Goal: Task Accomplishment & Management: Manage account settings

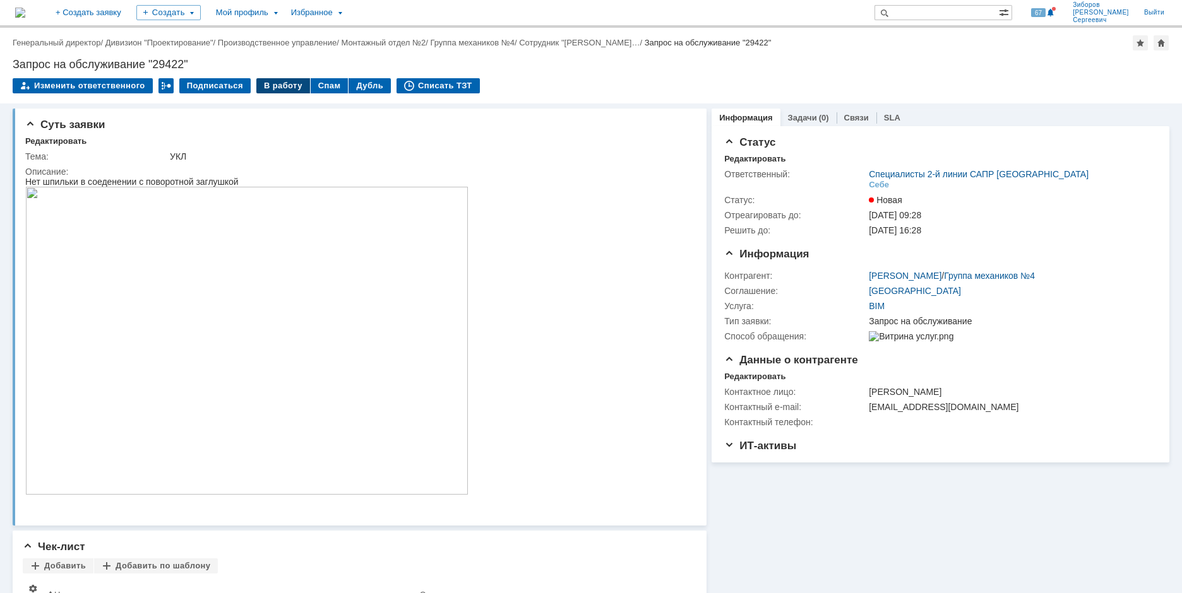
click at [277, 82] on div "В работу" at bounding box center [283, 85] width 54 height 15
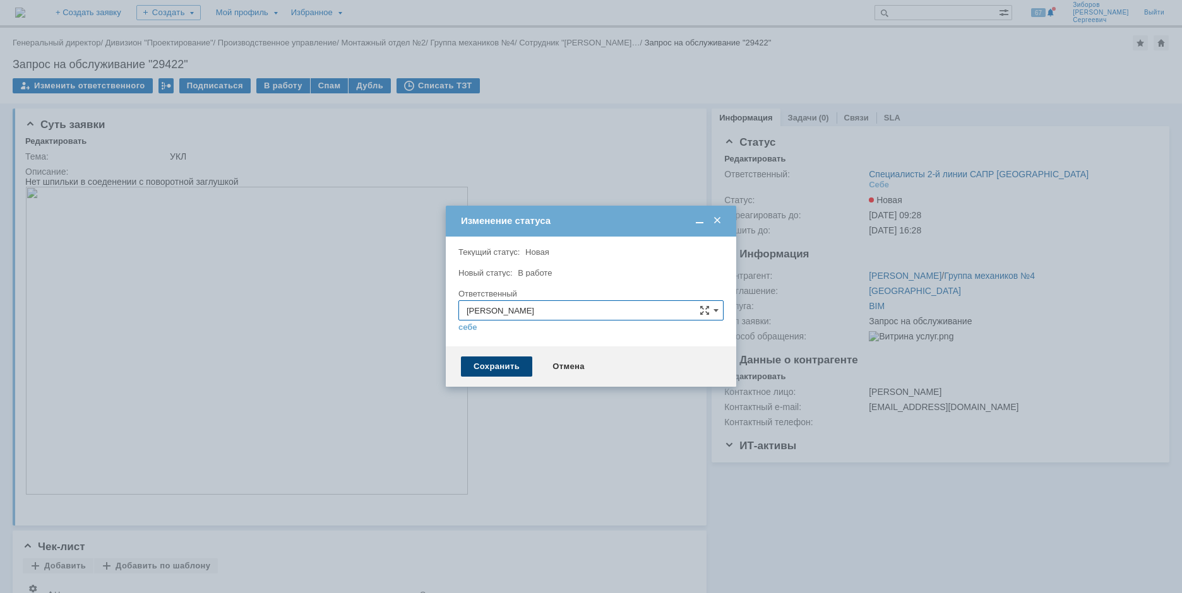
click at [487, 364] on div "Сохранить" at bounding box center [496, 367] width 71 height 20
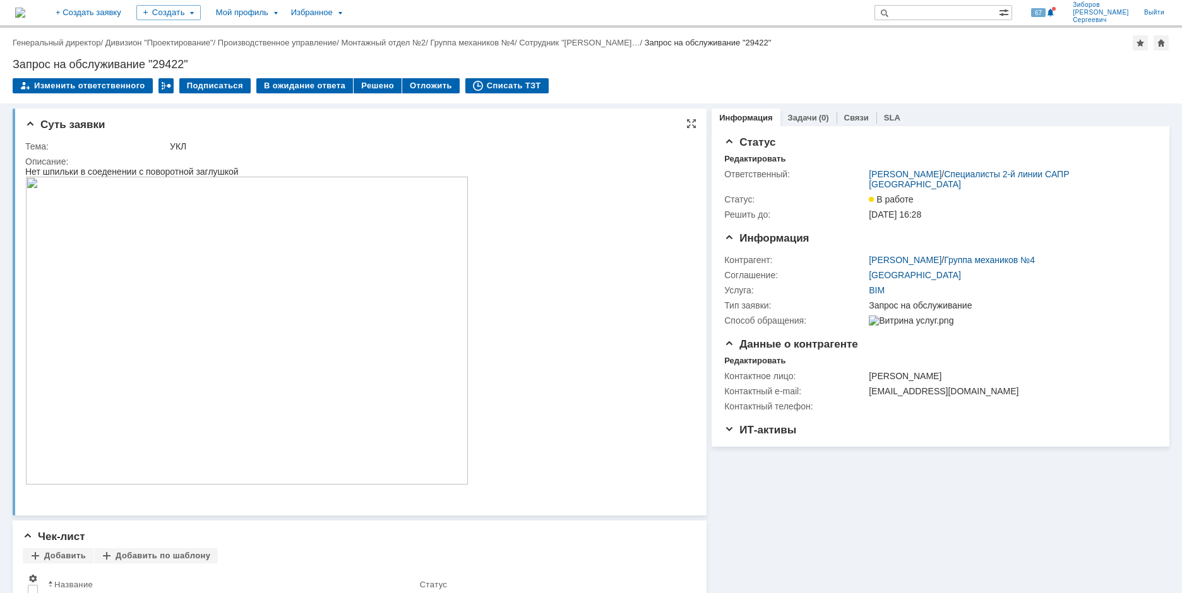
click at [388, 146] on div "УКЛ" at bounding box center [429, 146] width 518 height 10
click at [686, 126] on div at bounding box center [691, 124] width 10 height 10
click at [249, 330] on img at bounding box center [246, 331] width 443 height 308
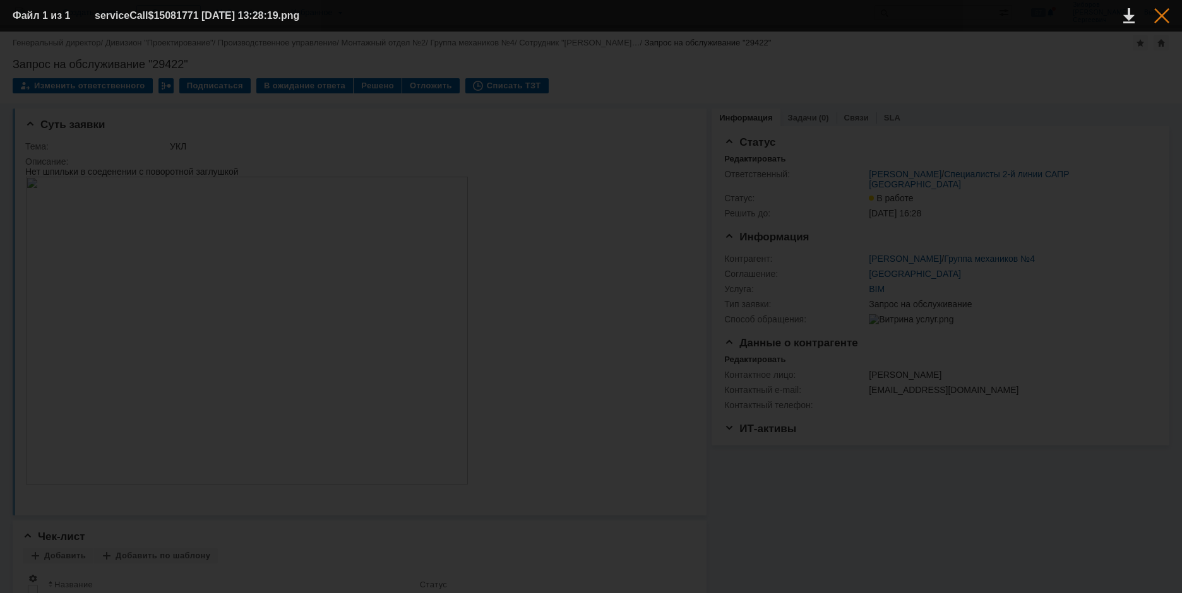
click at [1160, 13] on div at bounding box center [1161, 15] width 15 height 15
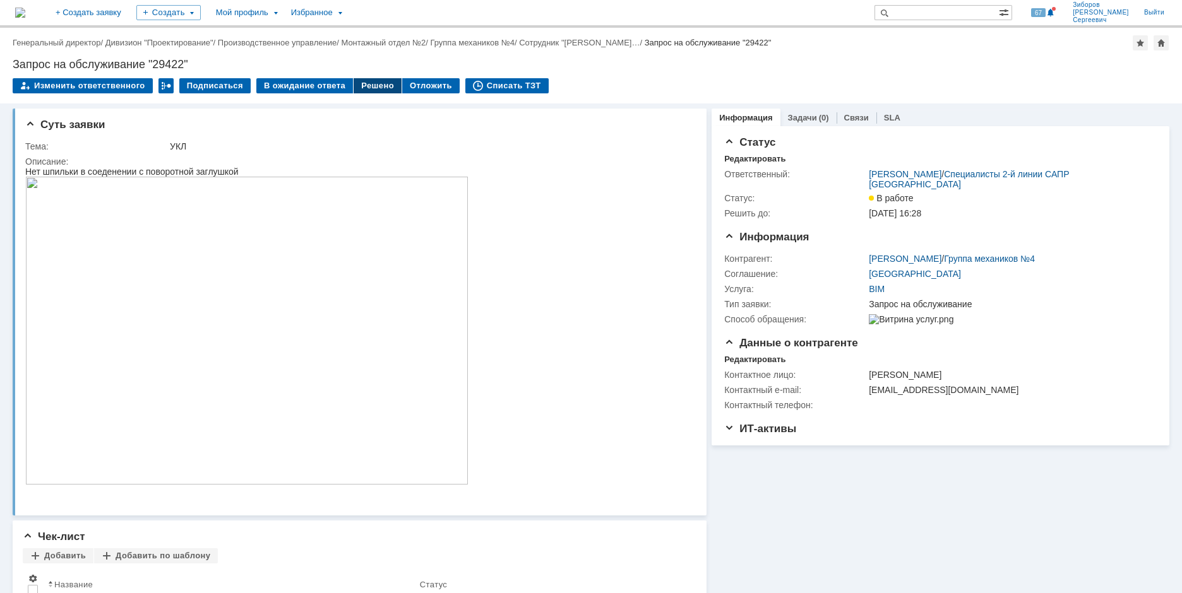
click at [364, 83] on div "Решено" at bounding box center [378, 85] width 48 height 15
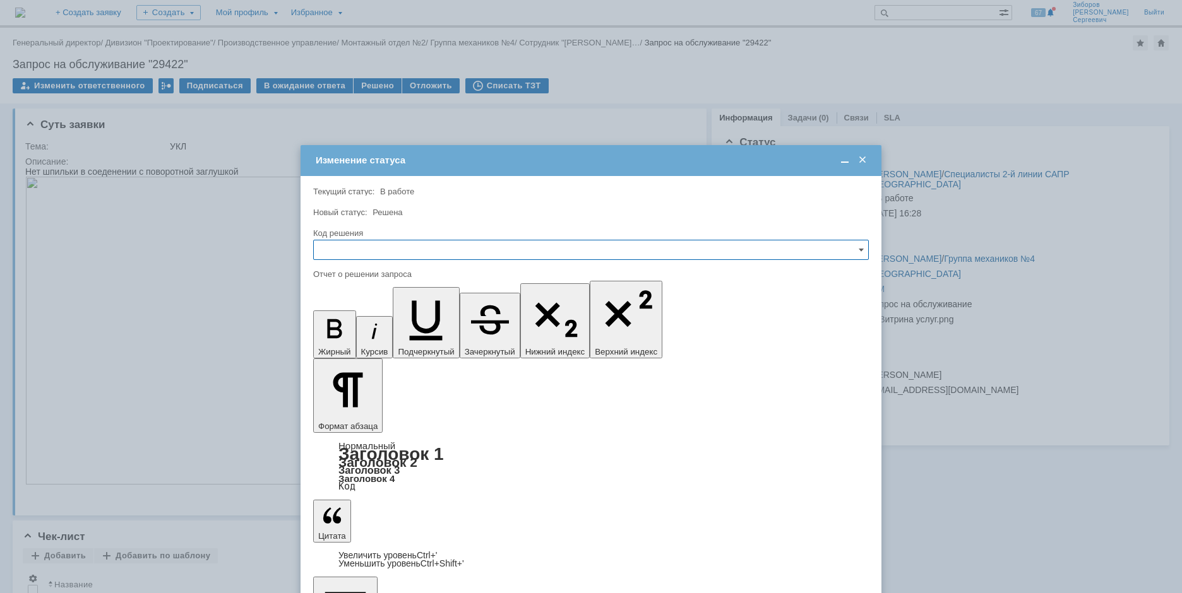
click at [353, 241] on input "text" at bounding box center [591, 250] width 556 height 20
click at [357, 334] on span "Решено" at bounding box center [590, 336] width 539 height 10
type input "Решено"
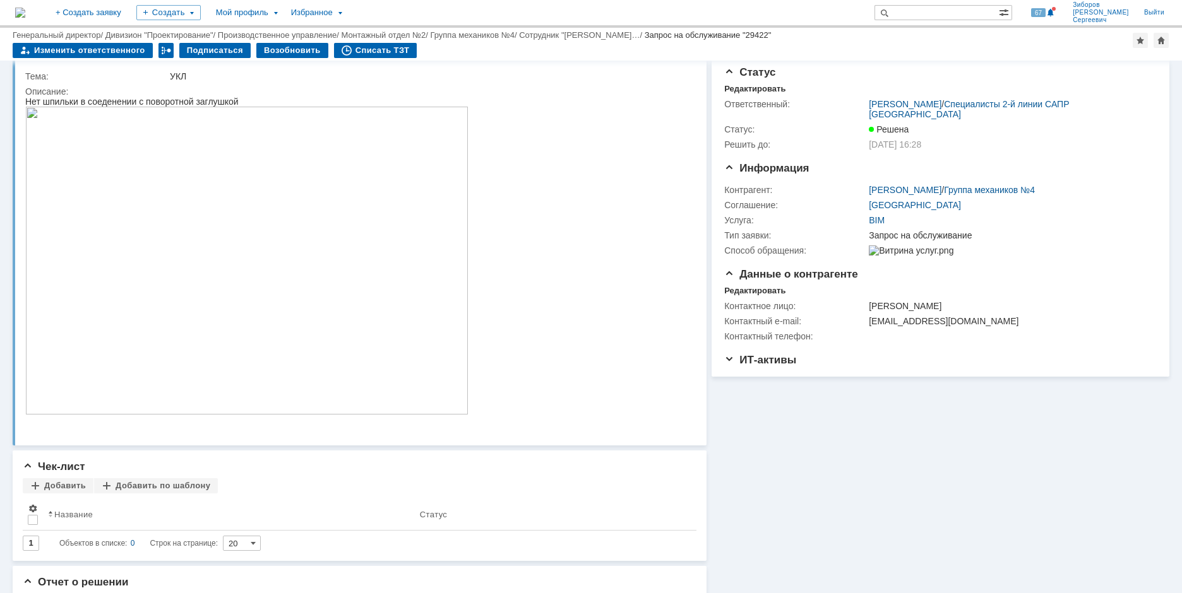
scroll to position [0, 0]
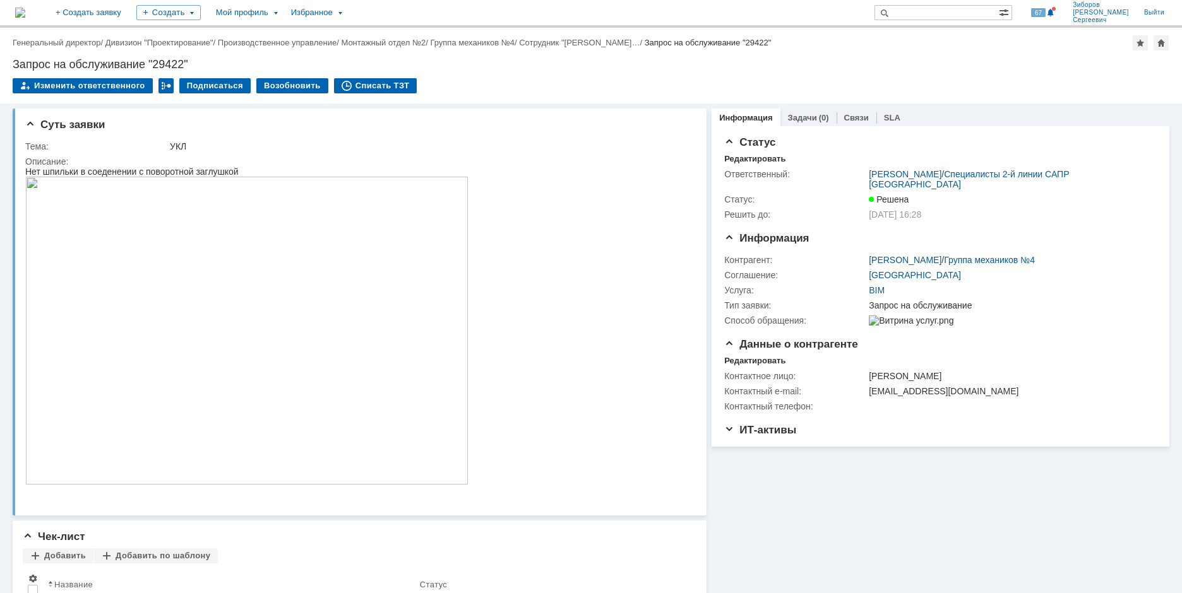
click at [25, 9] on img at bounding box center [20, 13] width 10 height 10
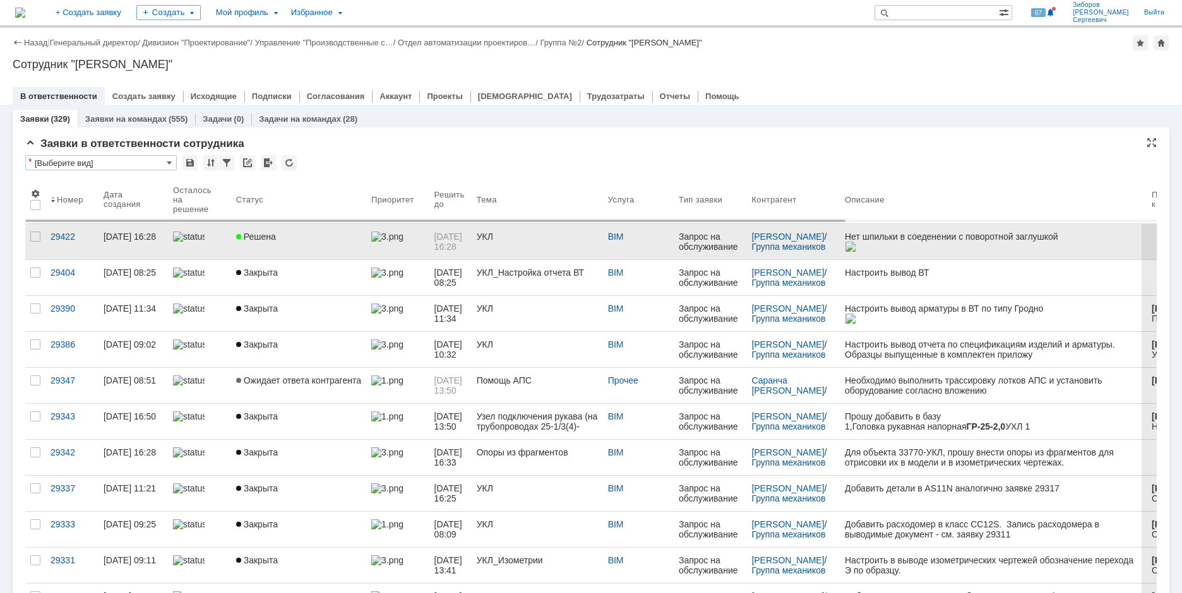
click at [266, 237] on span "Решена" at bounding box center [256, 237] width 40 height 10
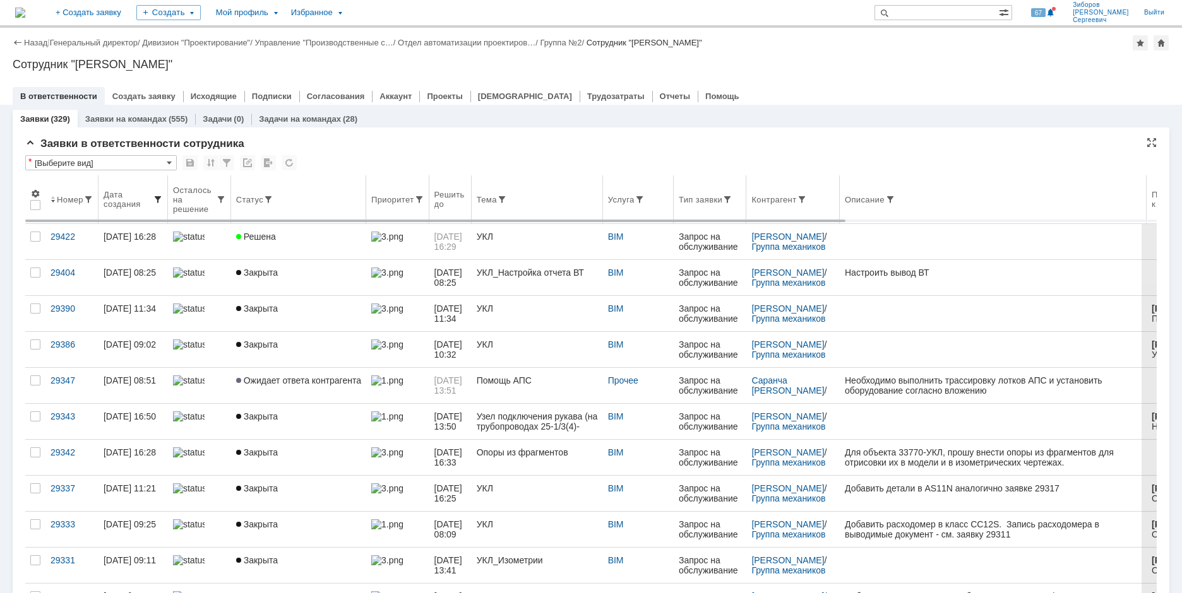
click at [157, 199] on span at bounding box center [158, 199] width 10 height 10
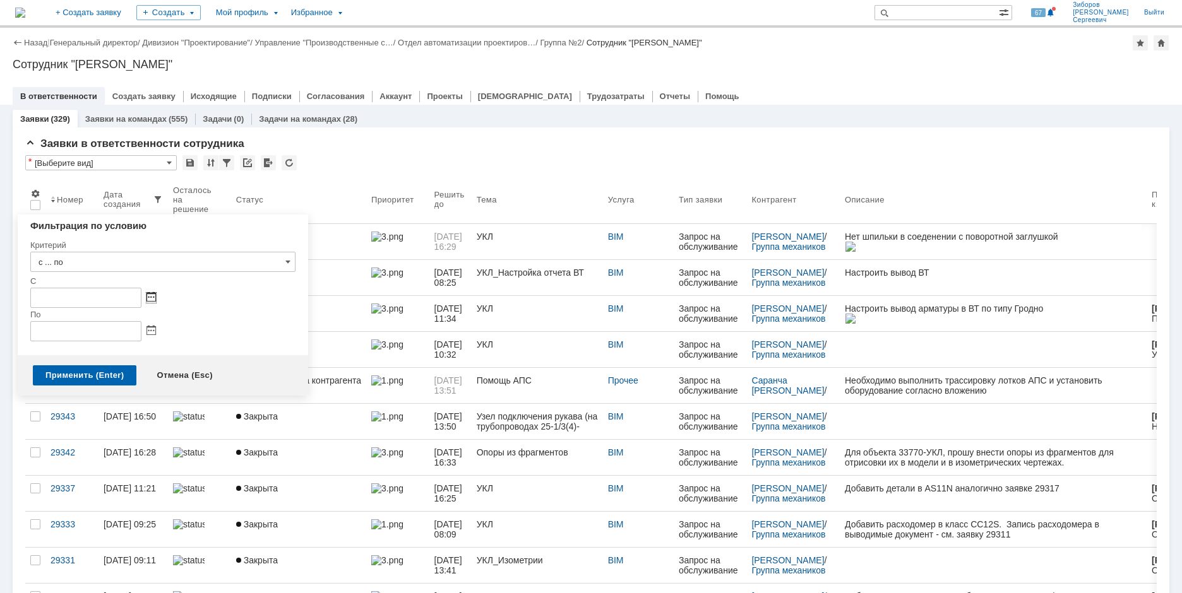
click at [155, 297] on span at bounding box center [150, 298] width 9 height 10
click at [66, 325] on div at bounding box center [65, 327] width 9 height 8
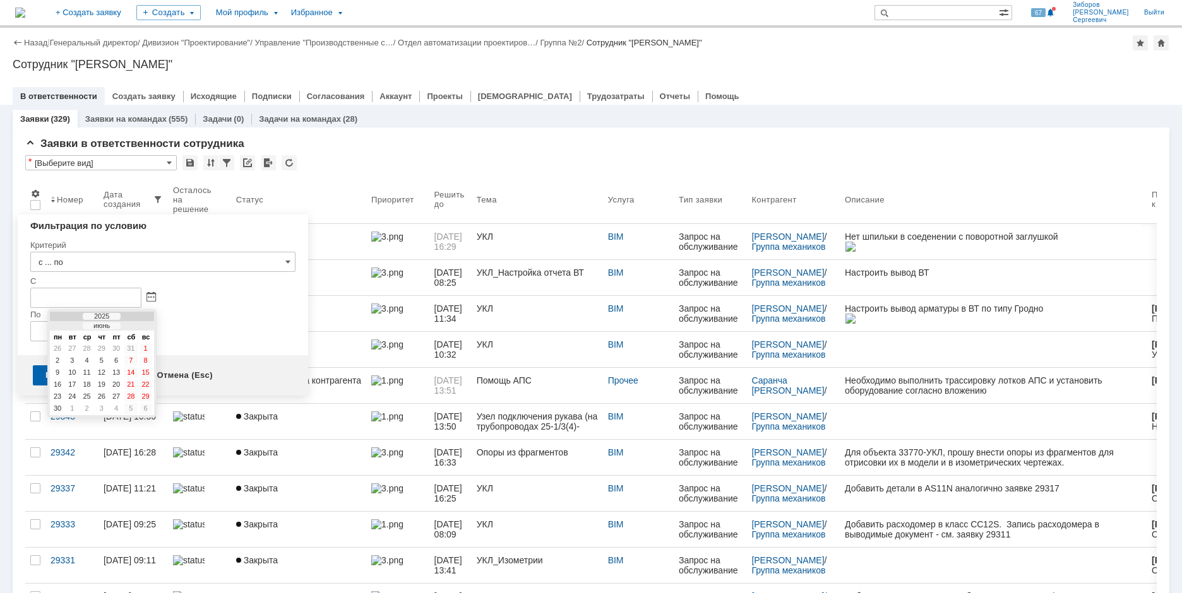
click at [66, 325] on div at bounding box center [65, 327] width 9 height 8
click at [83, 345] on div "1" at bounding box center [87, 348] width 13 height 11
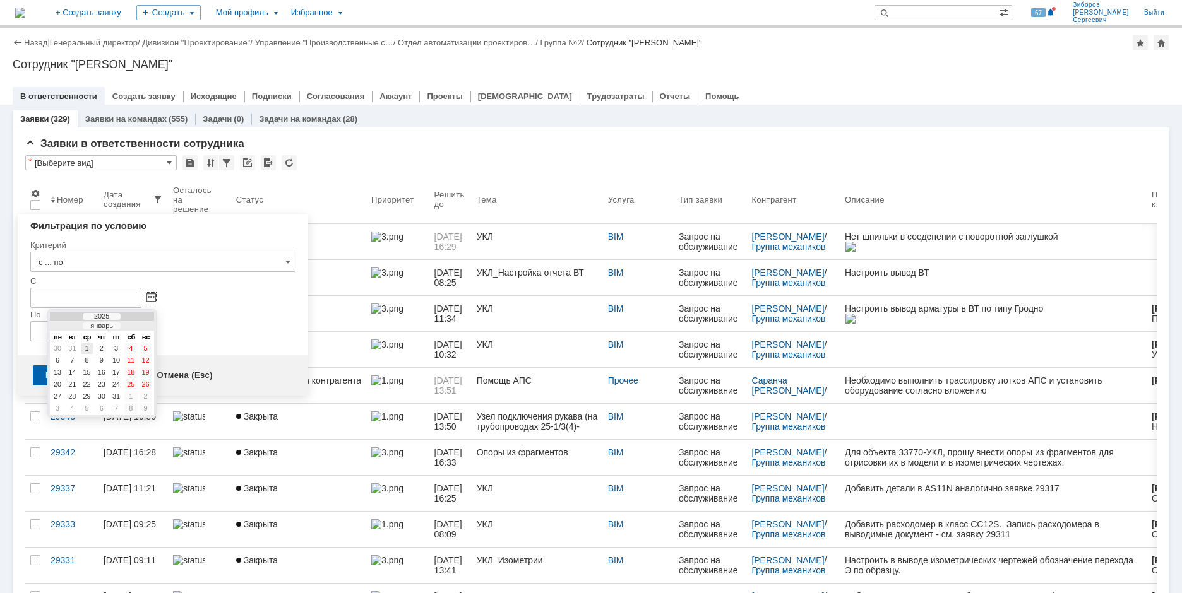
type input "[DATE] 00:00"
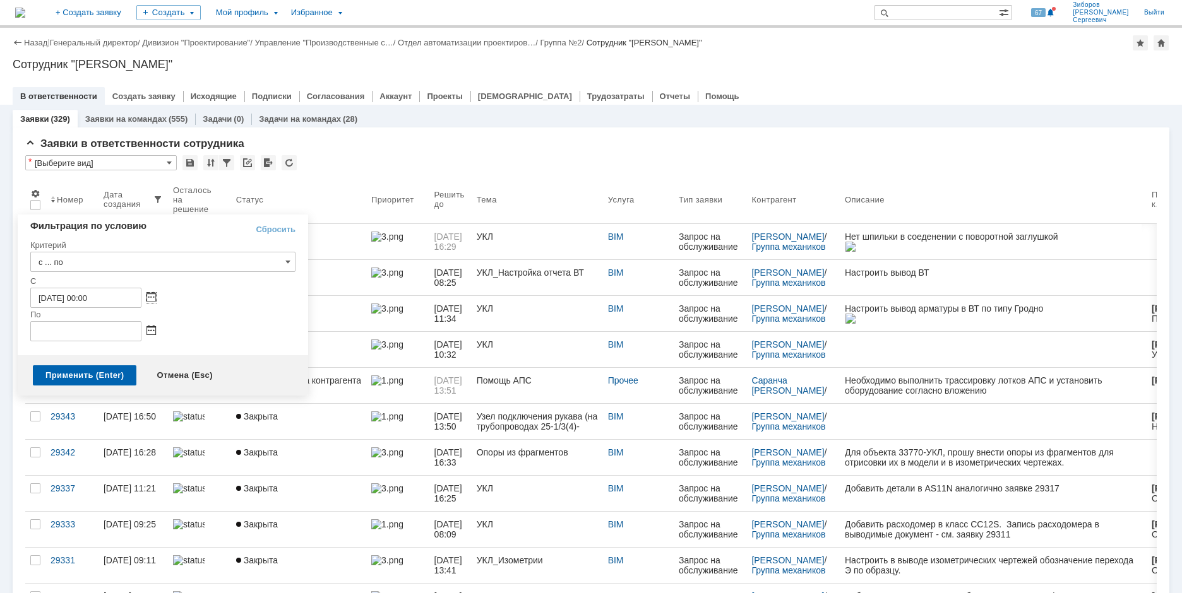
click at [149, 331] on span at bounding box center [150, 331] width 9 height 10
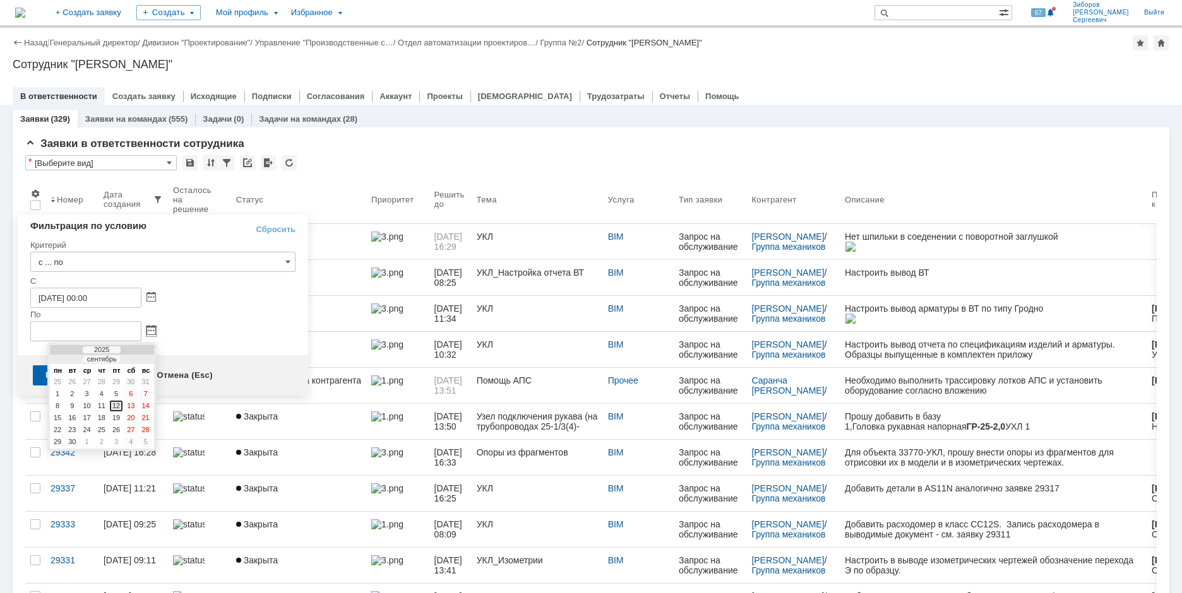
click at [117, 407] on div "12" at bounding box center [116, 406] width 13 height 11
type input "[DATE] 23:59"
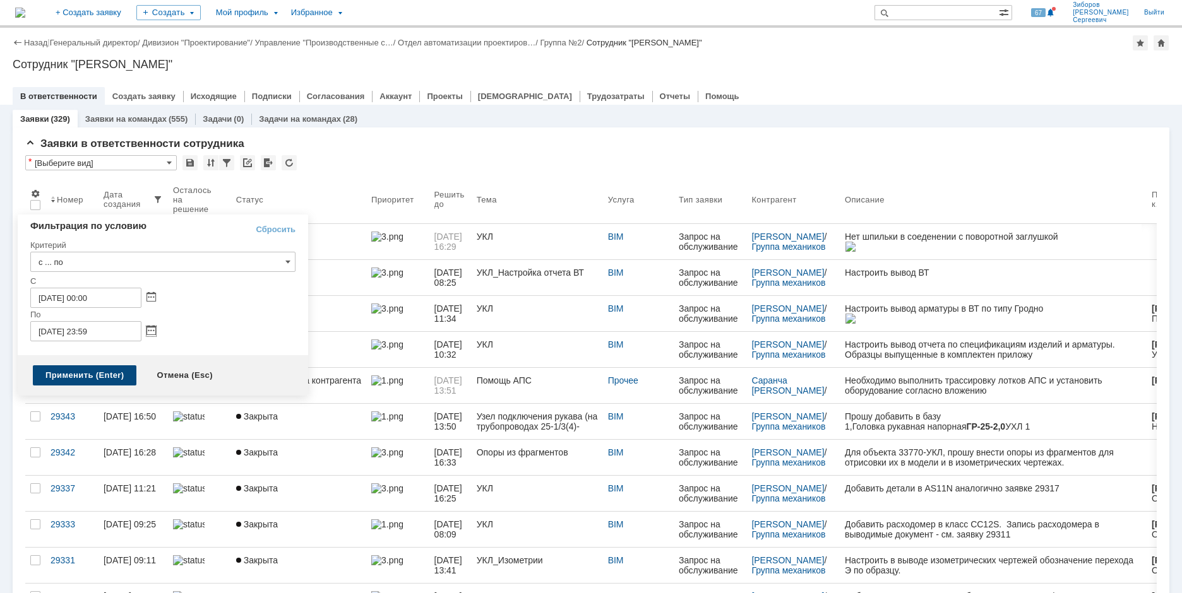
click at [85, 379] on div "Применить (Enter)" at bounding box center [85, 376] width 104 height 20
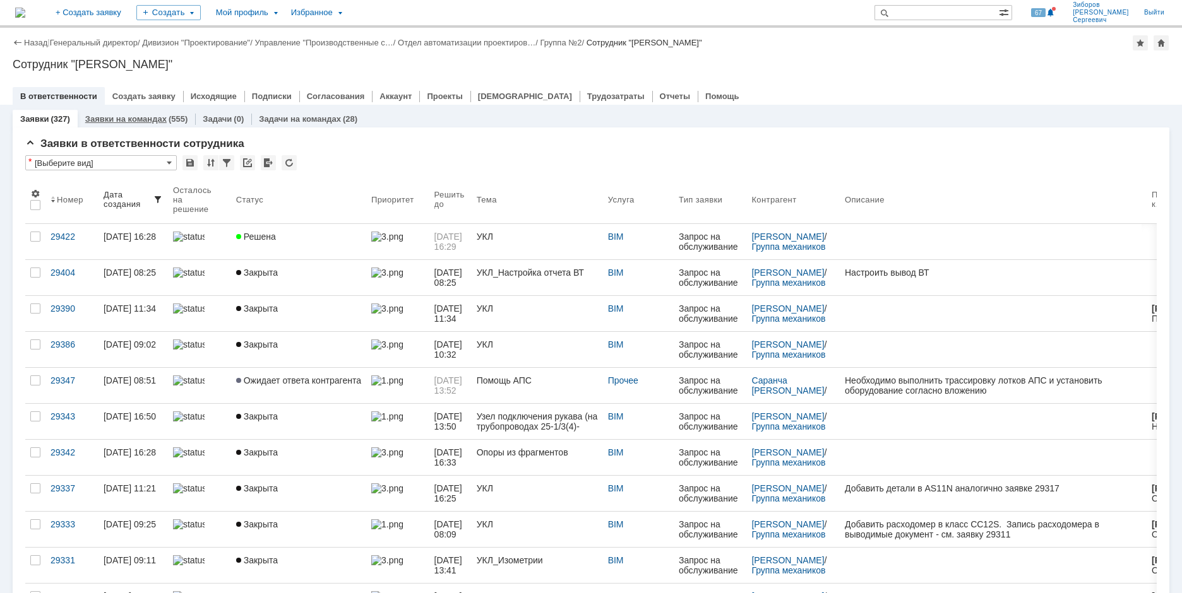
click at [147, 119] on link "Заявки на командах" at bounding box center [125, 118] width 81 height 9
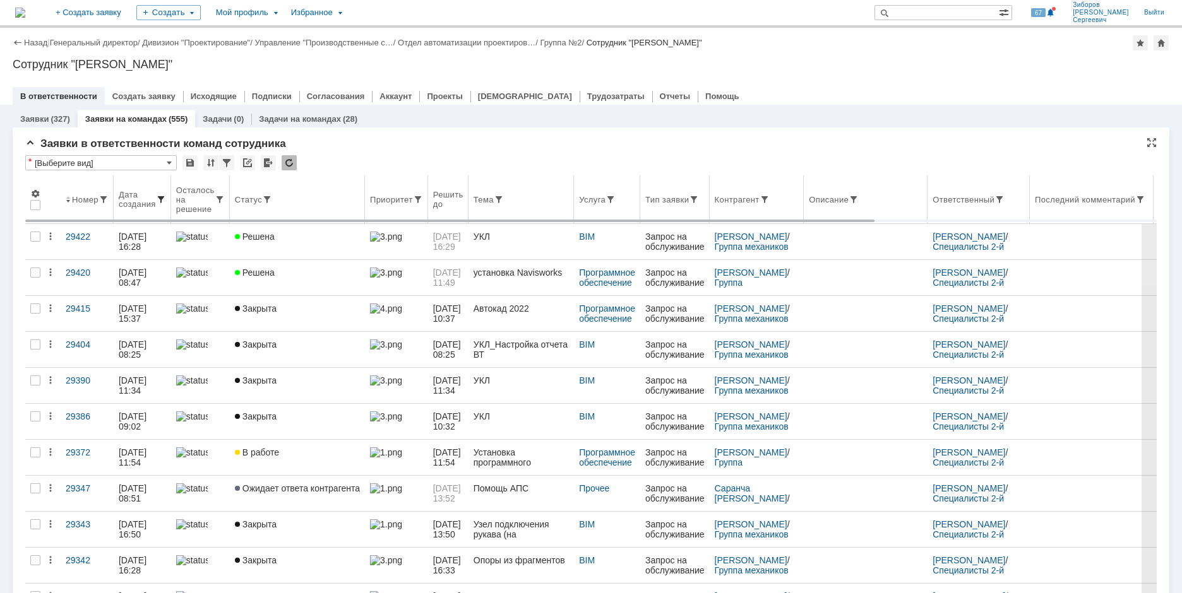
click at [163, 196] on span at bounding box center [161, 199] width 10 height 10
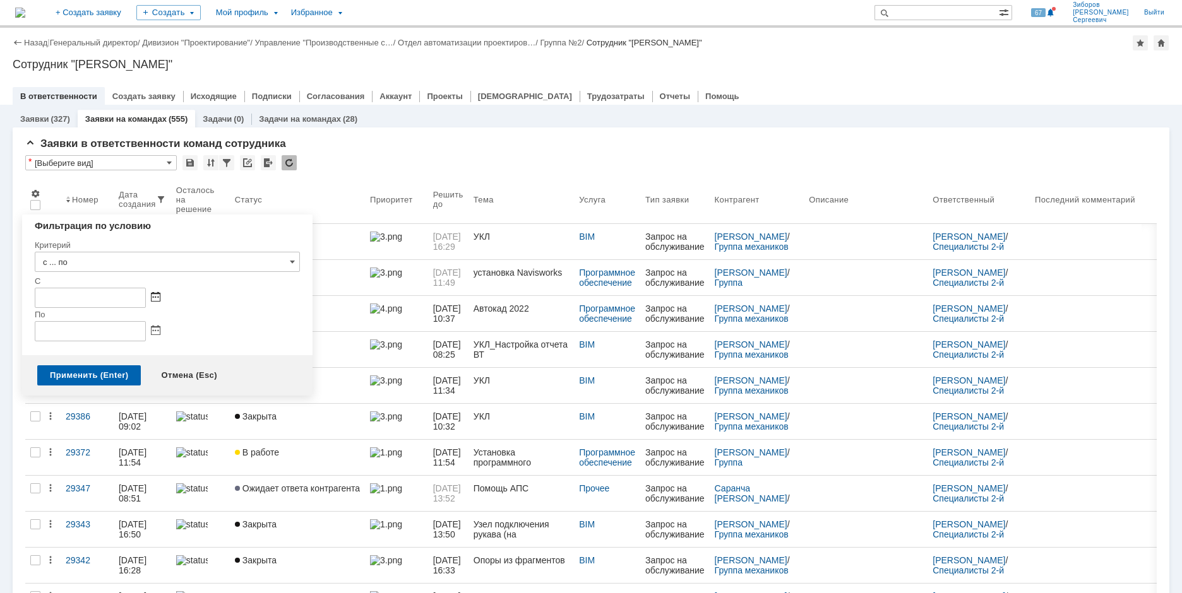
click at [153, 296] on span at bounding box center [155, 298] width 9 height 10
click at [71, 326] on div at bounding box center [70, 327] width 9 height 8
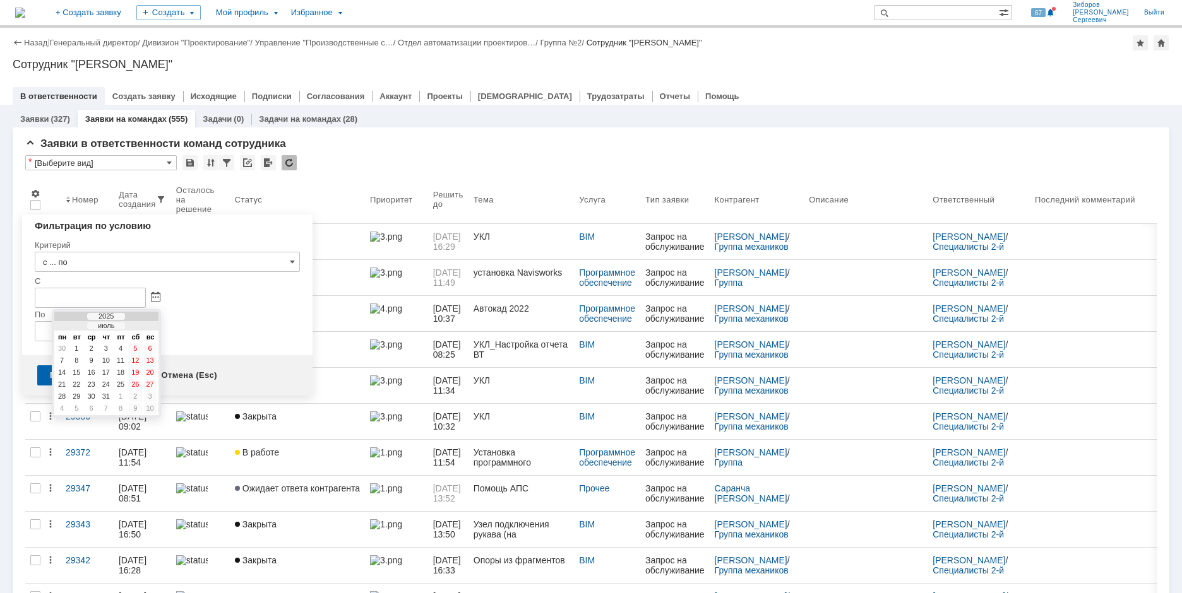
click at [71, 326] on div at bounding box center [70, 327] width 9 height 8
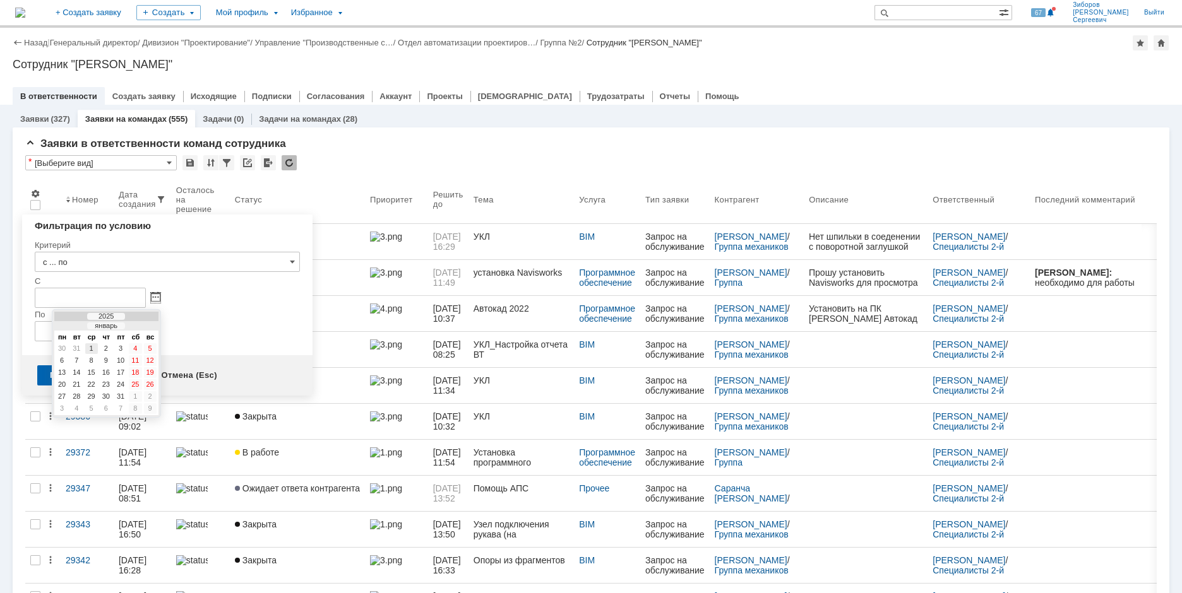
click at [92, 348] on div "1" at bounding box center [91, 348] width 13 height 11
type input "[DATE] 00:00"
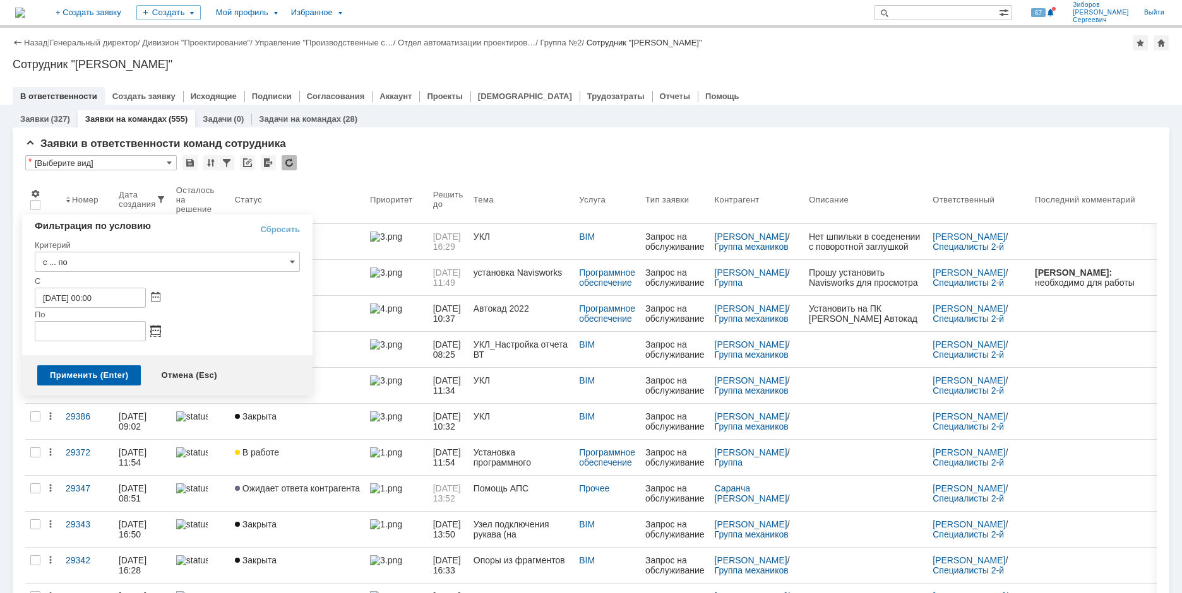
click at [157, 331] on span at bounding box center [155, 331] width 9 height 10
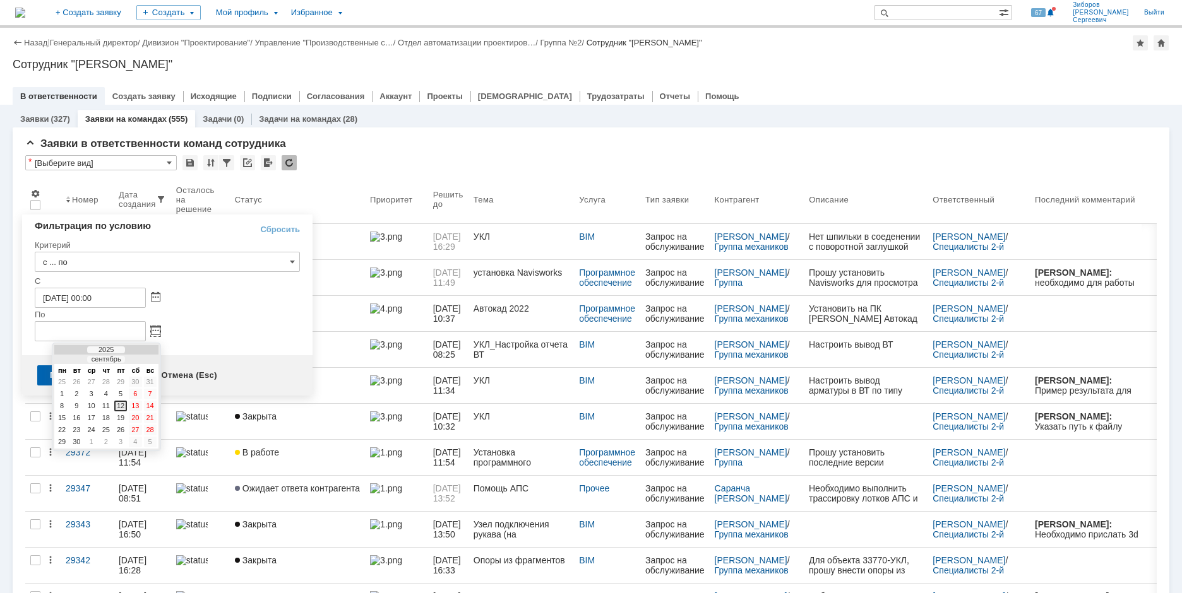
click at [121, 405] on div "12" at bounding box center [120, 406] width 13 height 11
type input "[DATE] 23:59"
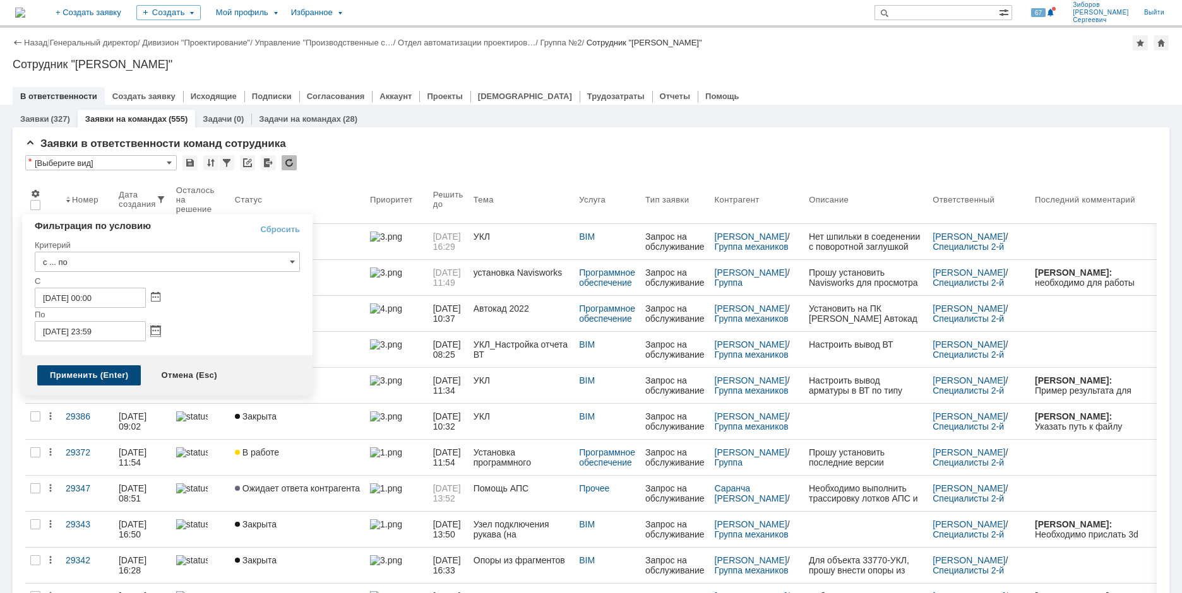
click at [107, 378] on div "Применить (Enter)" at bounding box center [89, 376] width 104 height 20
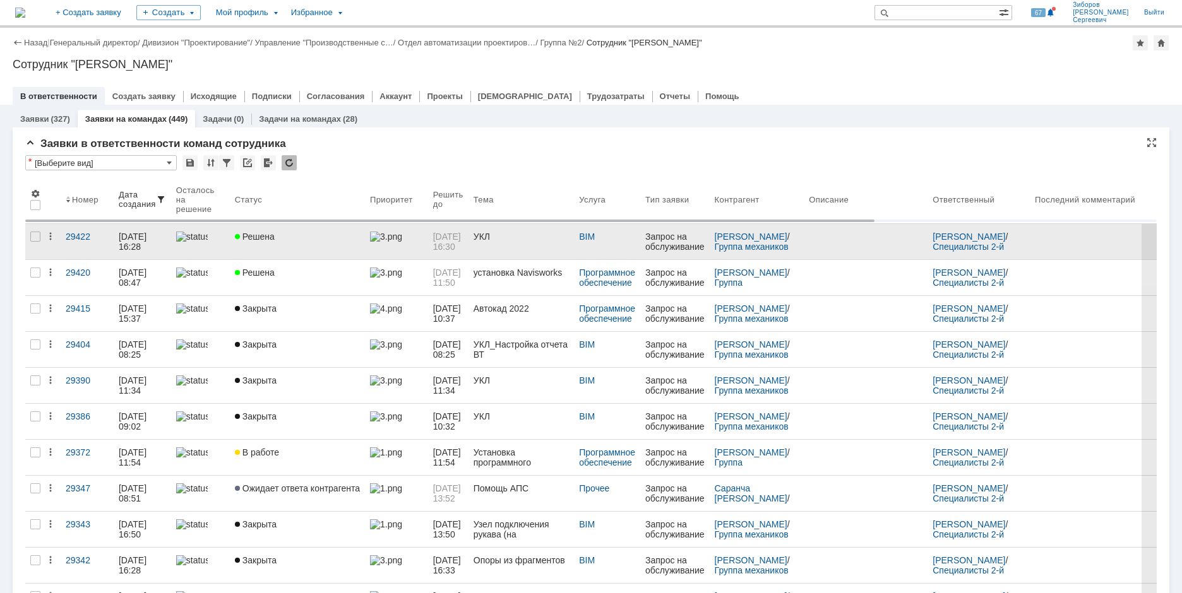
click at [1005, 198] on span at bounding box center [999, 199] width 10 height 10
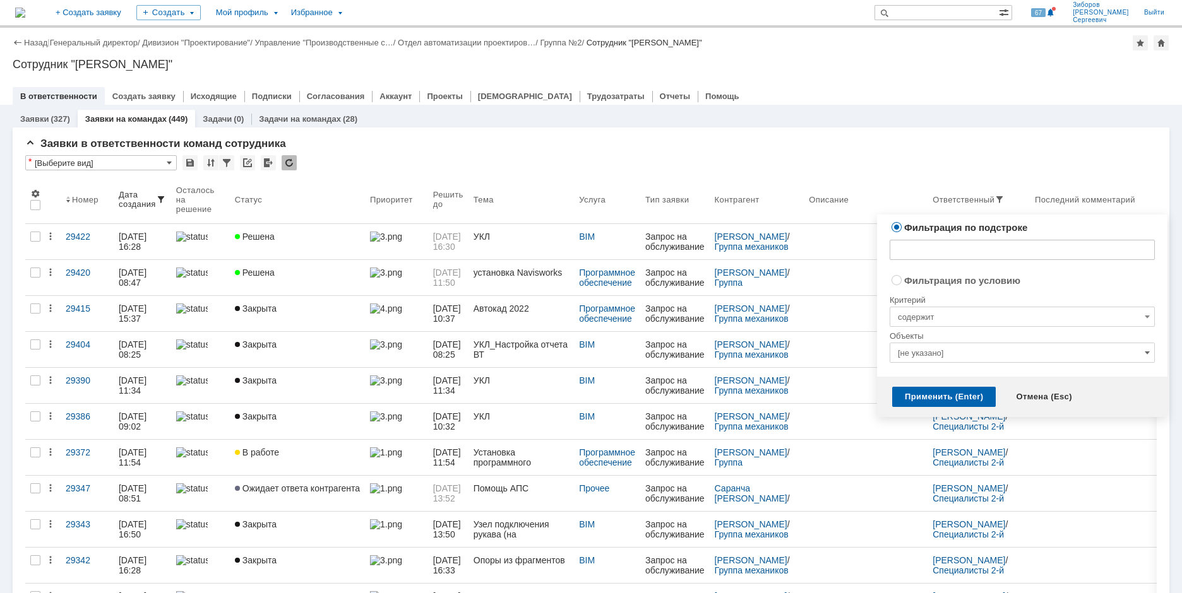
click at [1149, 350] on span at bounding box center [1147, 353] width 5 height 10
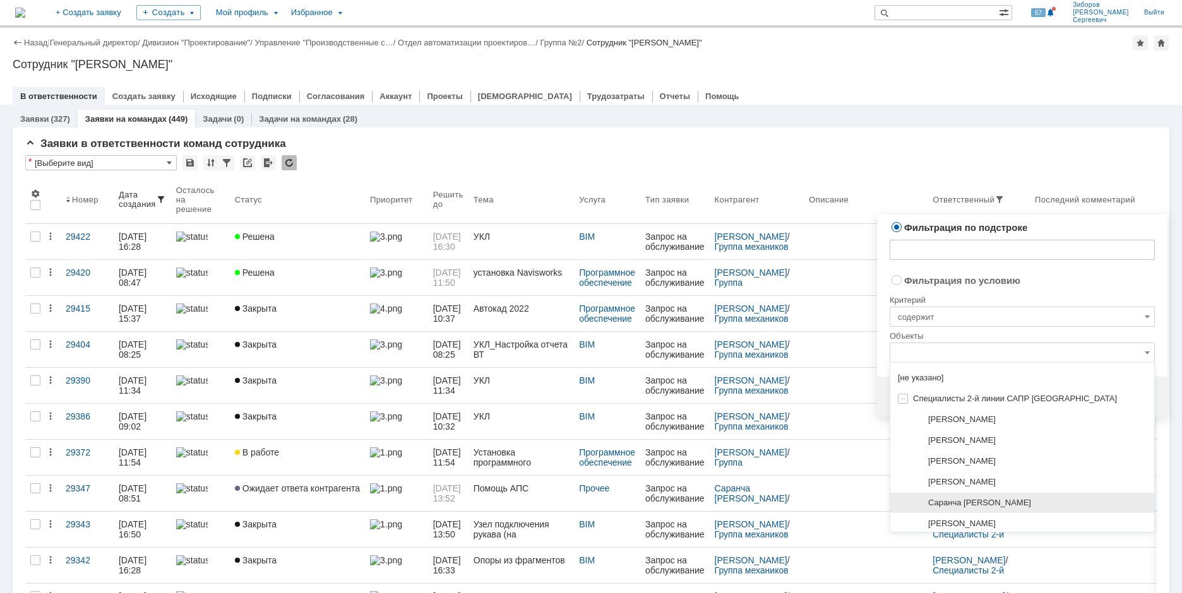
click at [988, 498] on span "Саранча [PERSON_NAME]" at bounding box center [979, 502] width 103 height 9
radio input "false"
radio input "true"
type input "Саранча [PERSON_NAME]"
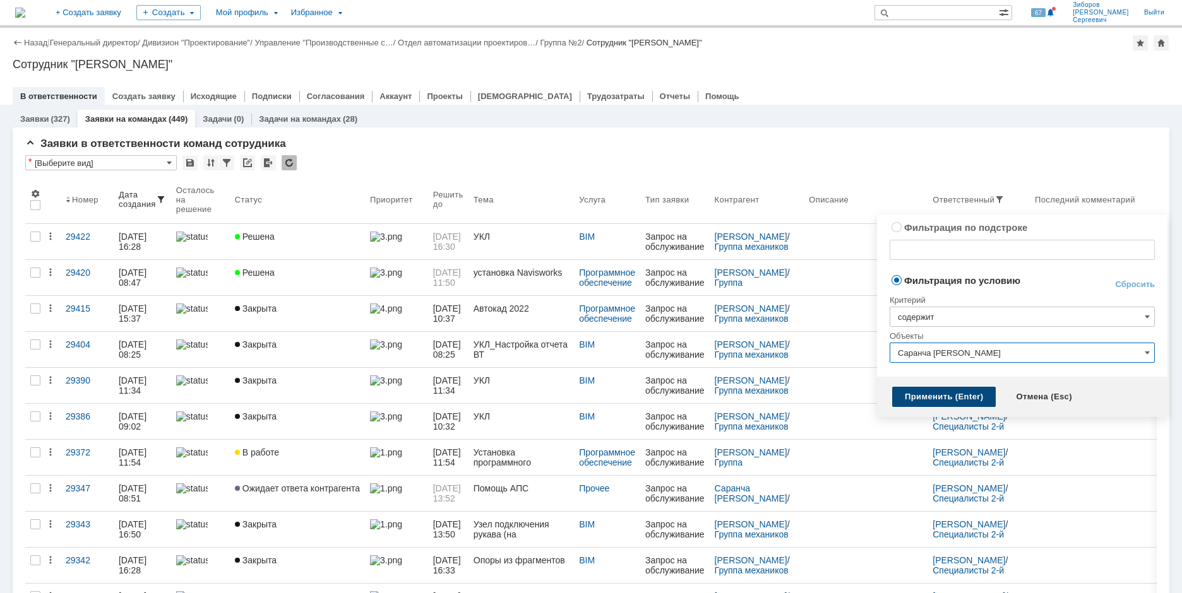
click at [945, 396] on div "Применить (Enter)" at bounding box center [944, 397] width 104 height 20
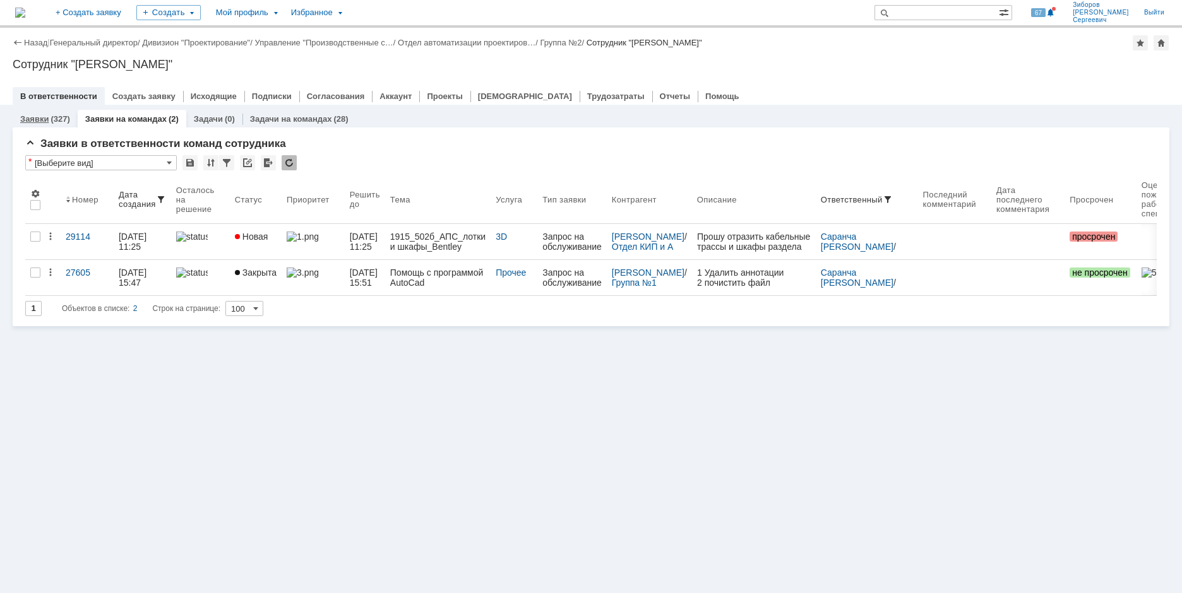
click at [47, 122] on link "Заявки" at bounding box center [34, 118] width 28 height 9
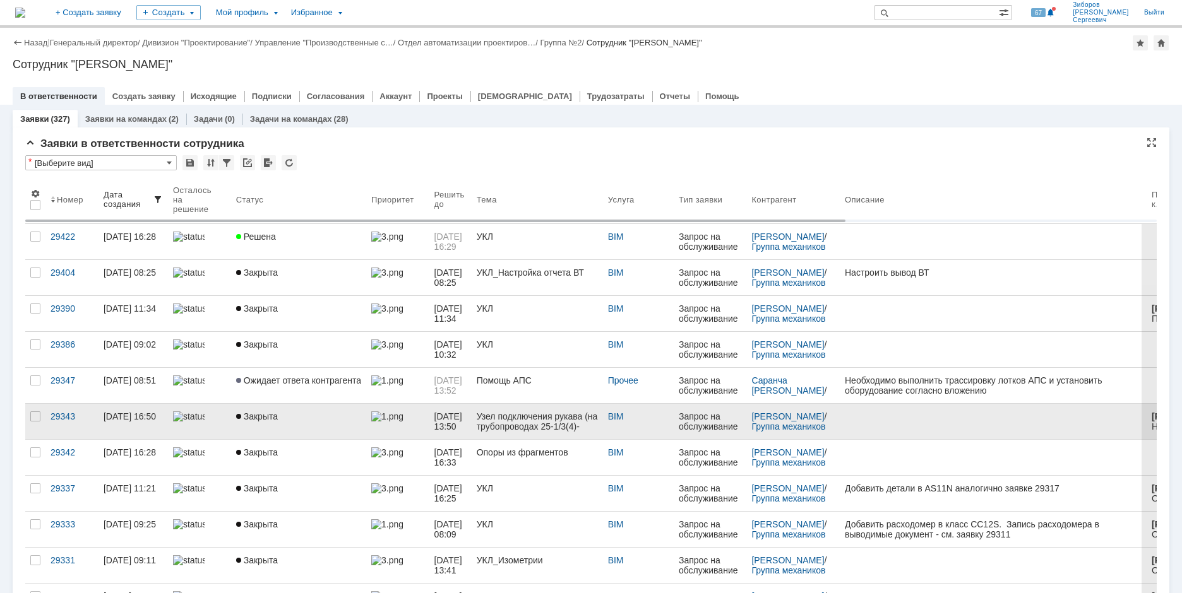
click at [251, 420] on span "Закрыта" at bounding box center [257, 417] width 42 height 10
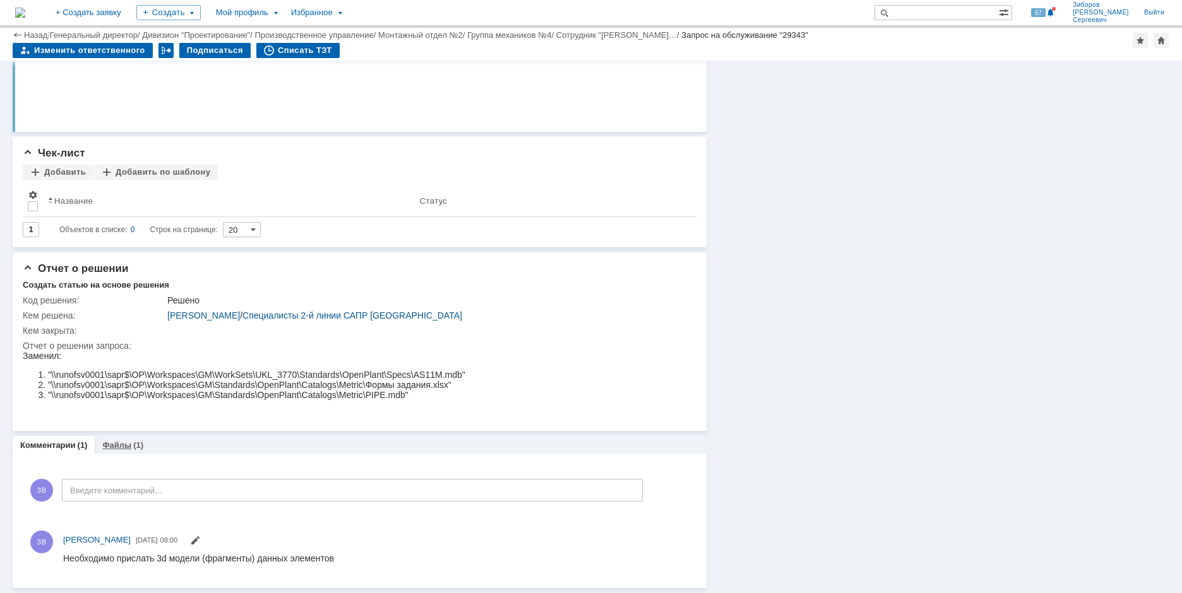
click at [129, 440] on div "Файлы (1)" at bounding box center [123, 445] width 56 height 18
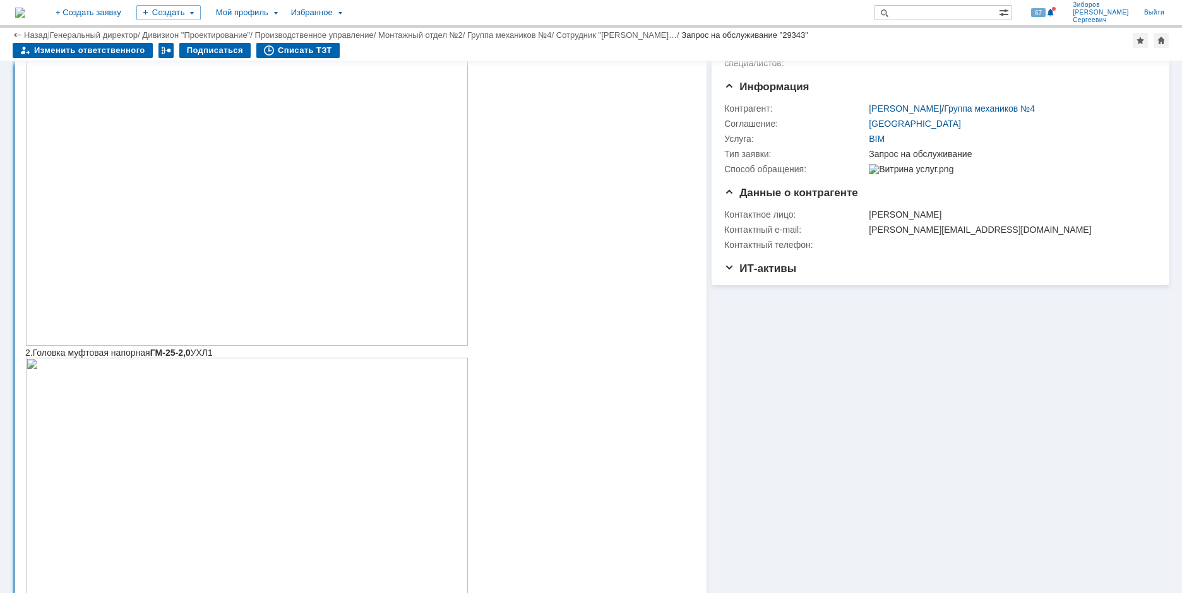
click at [25, 12] on img at bounding box center [20, 13] width 10 height 10
